Goal: Information Seeking & Learning: Learn about a topic

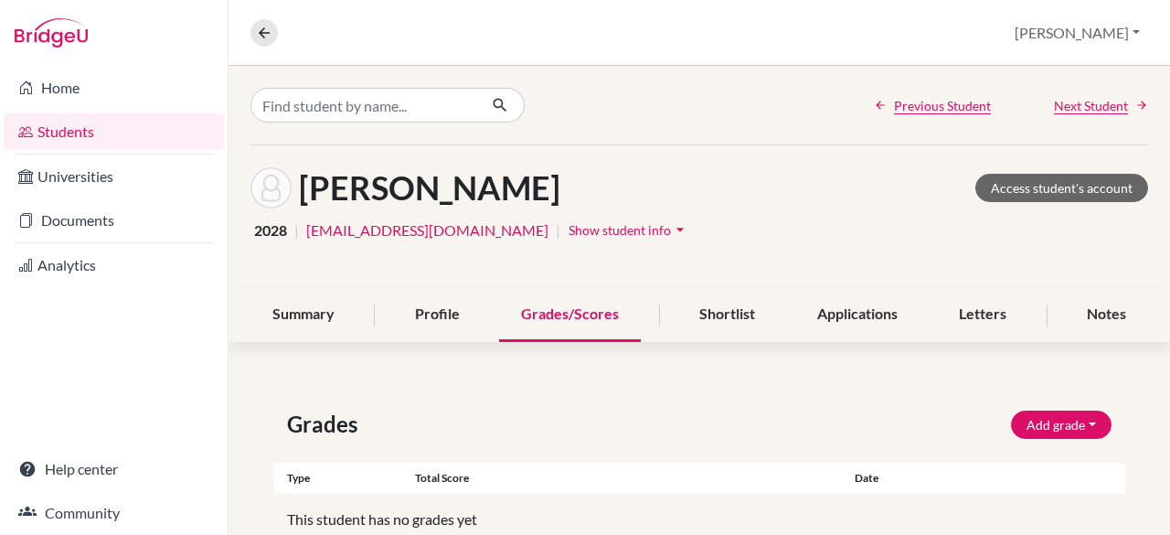
scroll to position [82, 0]
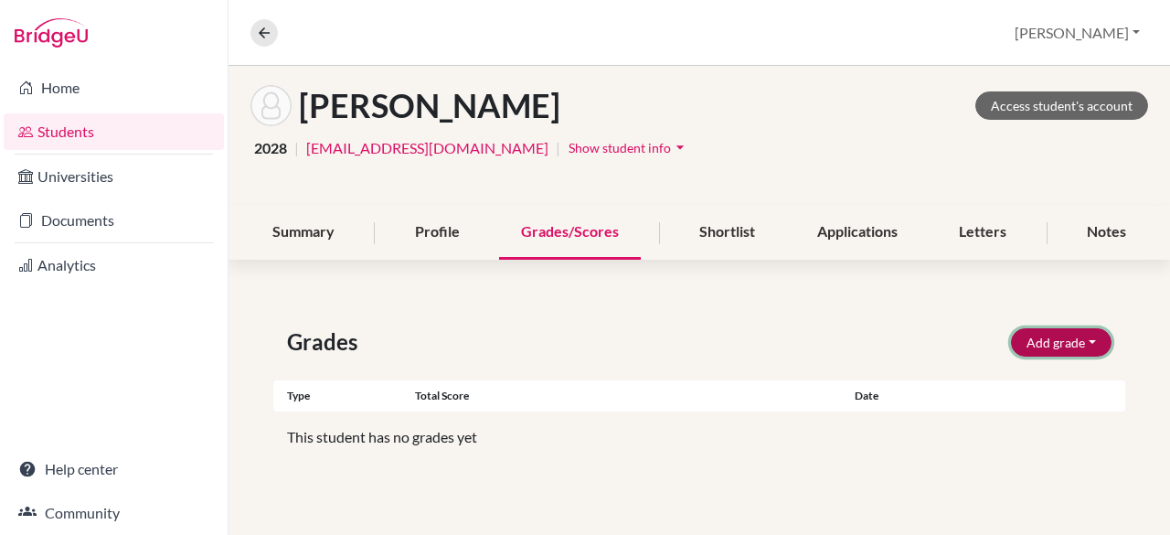
click at [1031, 338] on button "Add grade" at bounding box center [1061, 342] width 101 height 28
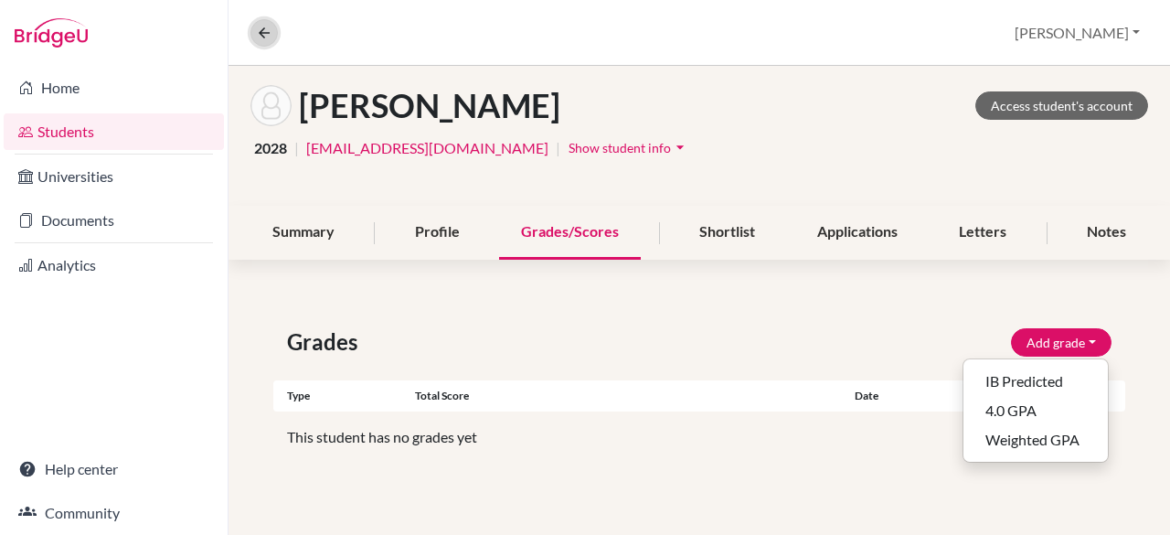
click at [268, 28] on icon at bounding box center [264, 33] width 16 height 16
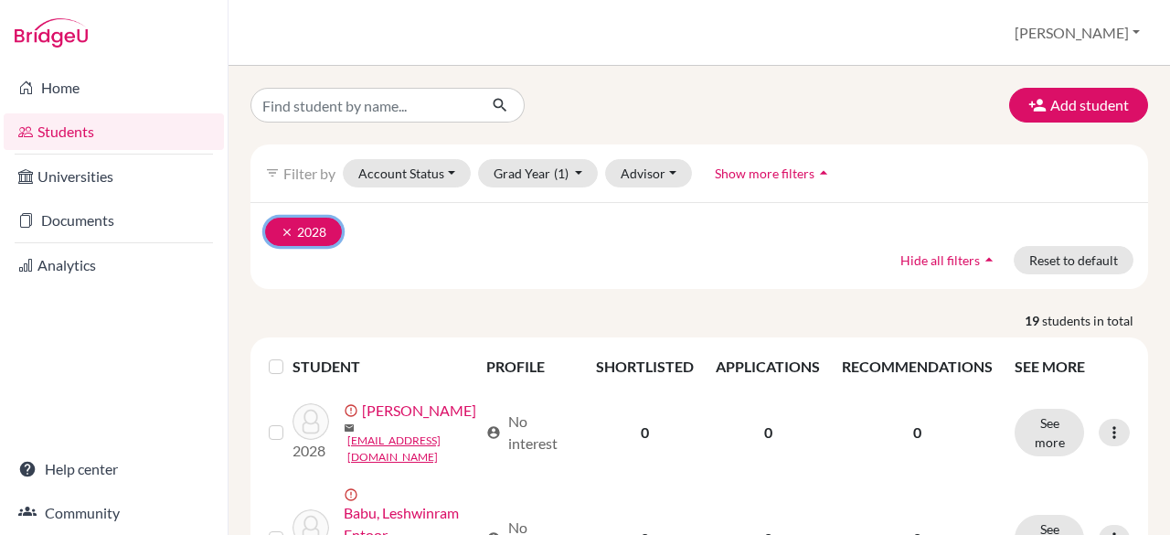
click at [286, 228] on icon "clear" at bounding box center [287, 232] width 13 height 13
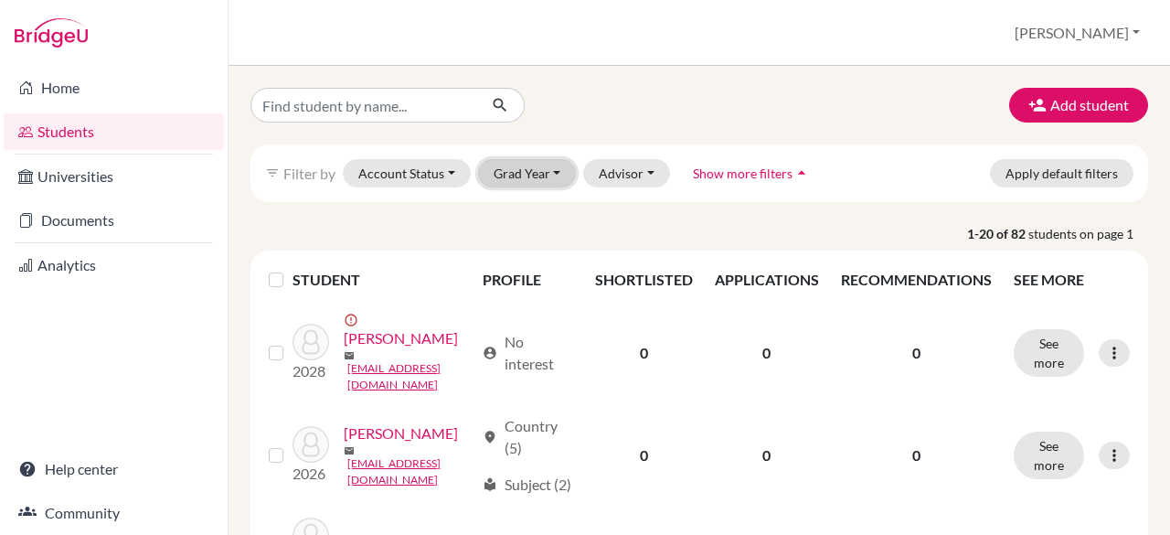
click at [534, 166] on button "Grad Year" at bounding box center [527, 173] width 99 height 28
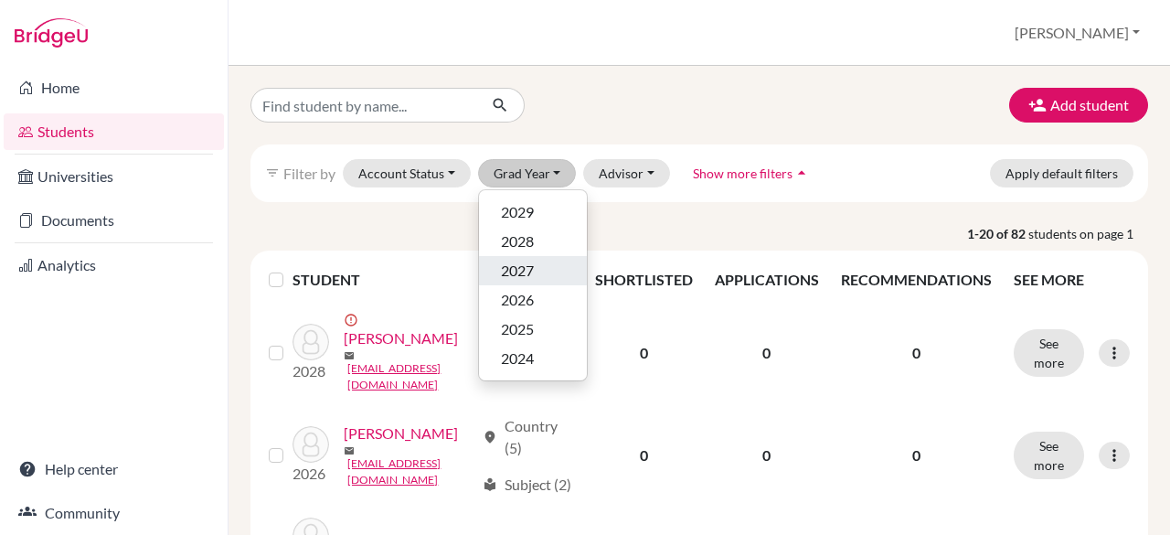
click at [504, 265] on span "2027" at bounding box center [517, 271] width 33 height 22
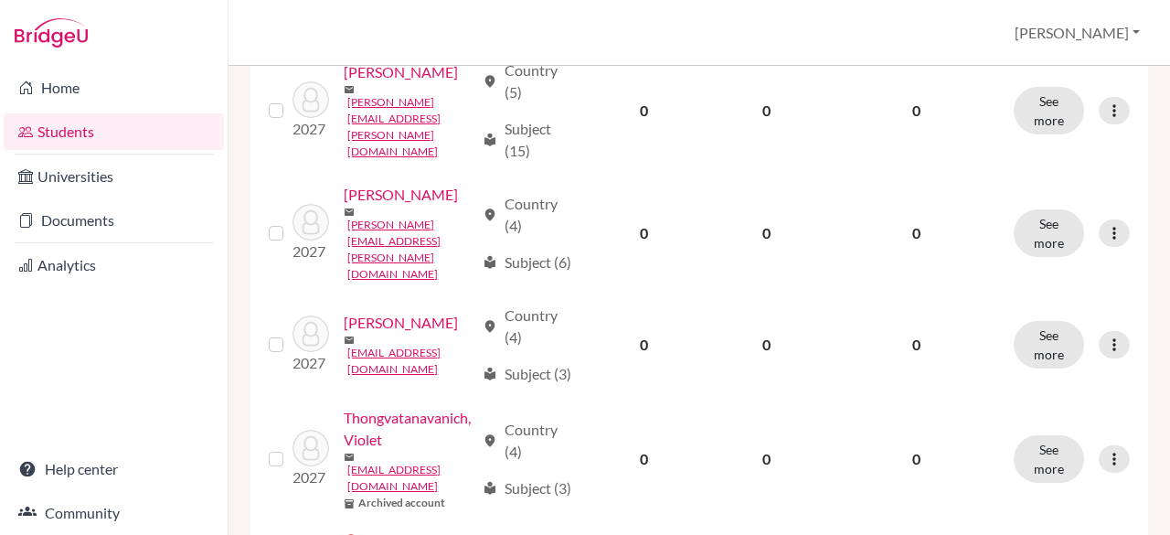
scroll to position [1607, 0]
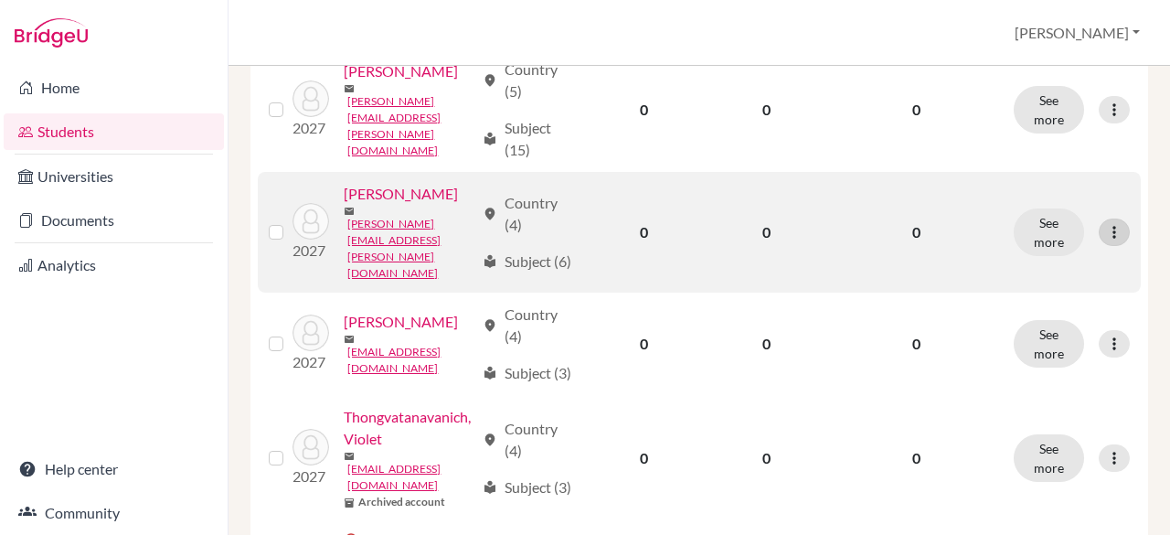
click at [1106, 241] on icon at bounding box center [1115, 232] width 18 height 18
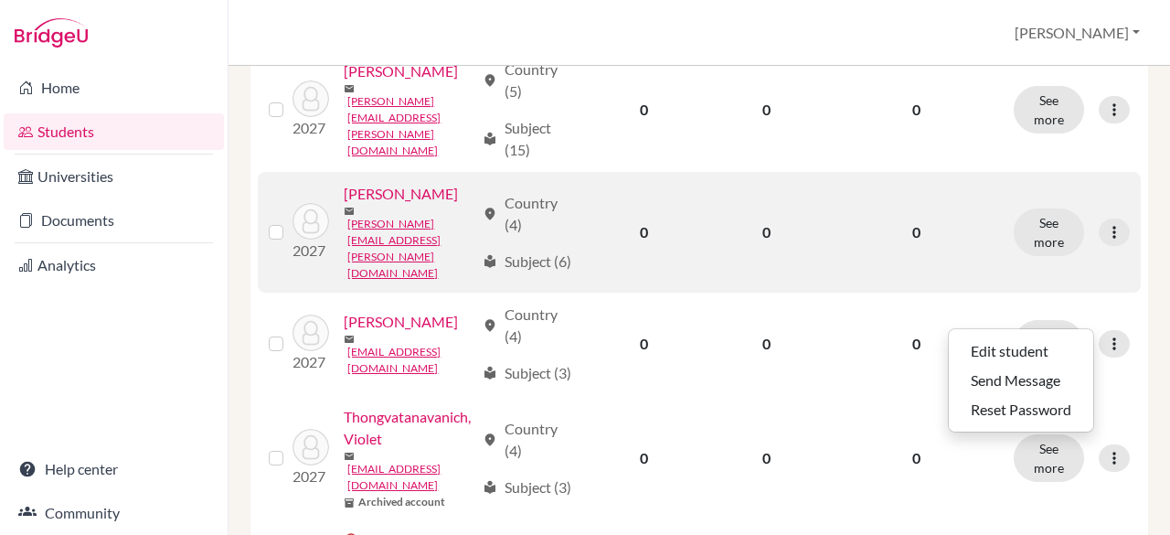
click at [344, 205] on link "[PERSON_NAME]" at bounding box center [401, 194] width 114 height 22
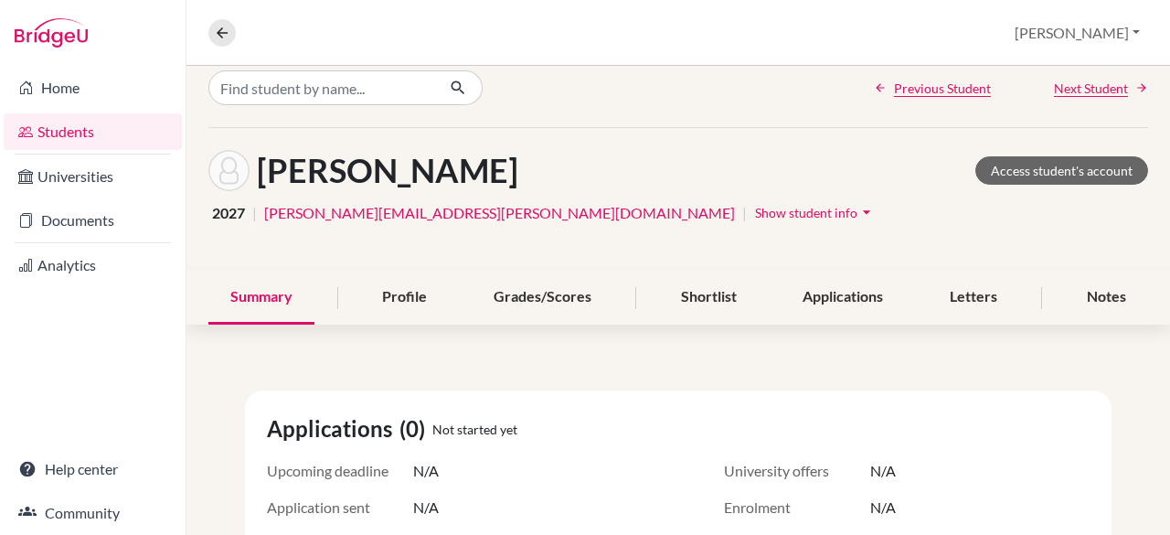
scroll to position [2, 0]
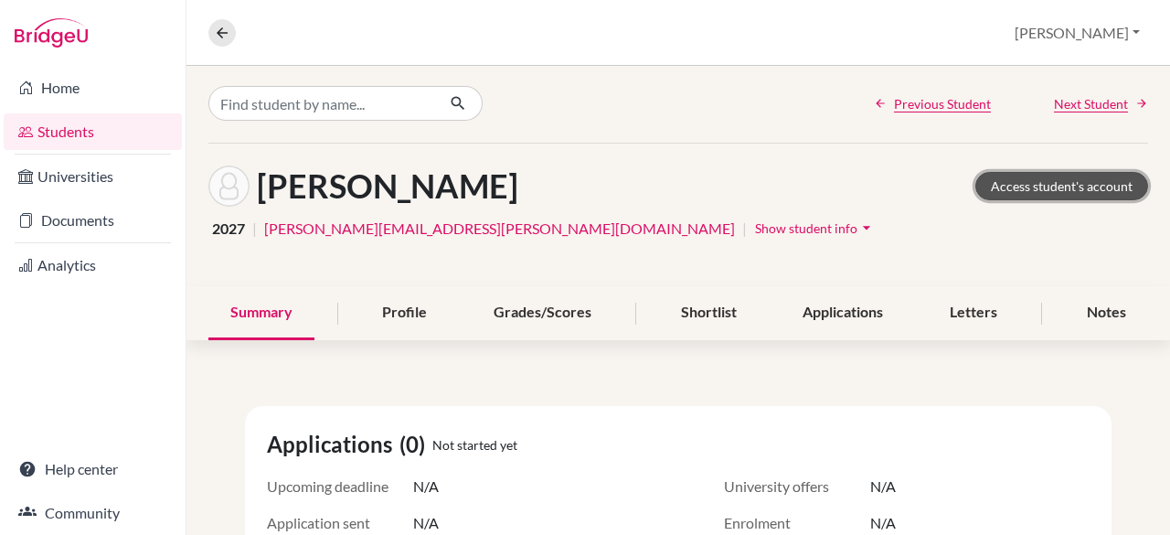
click at [1042, 193] on link "Access student's account" at bounding box center [1062, 186] width 173 height 28
